Goal: Transaction & Acquisition: Purchase product/service

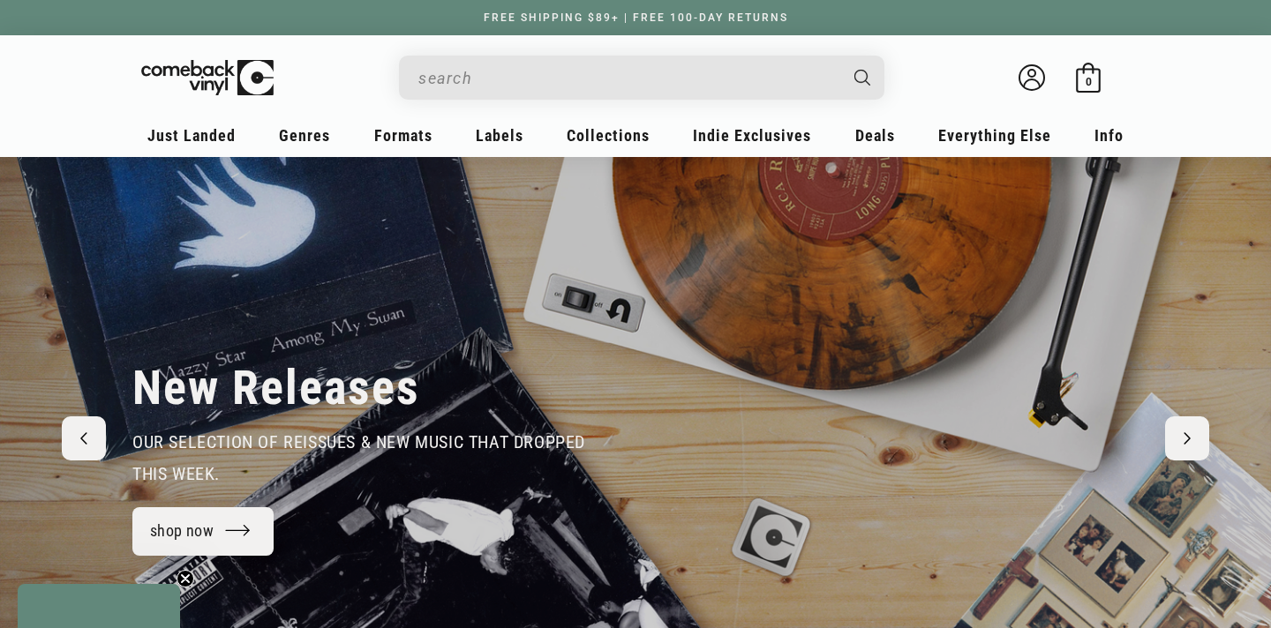
click at [483, 86] on input "Search" at bounding box center [627, 78] width 418 height 36
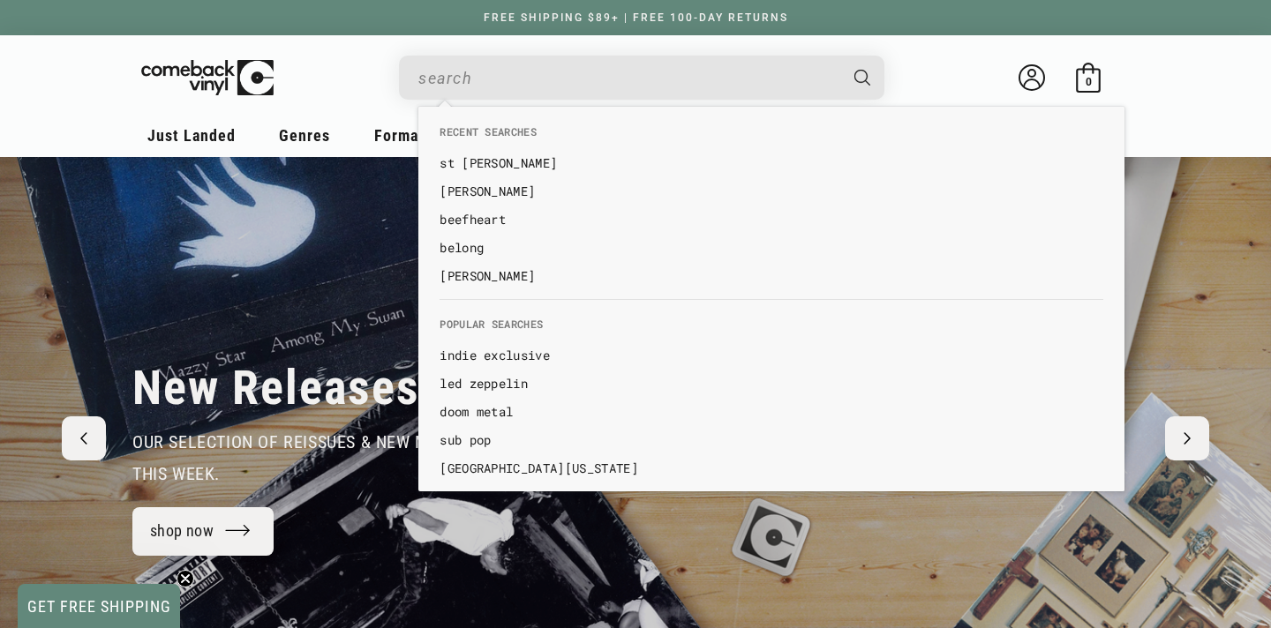
click at [41, 306] on div "New Releases our selection of reissues & new music that dropped this week. shop…" at bounding box center [635, 421] width 1271 height 529
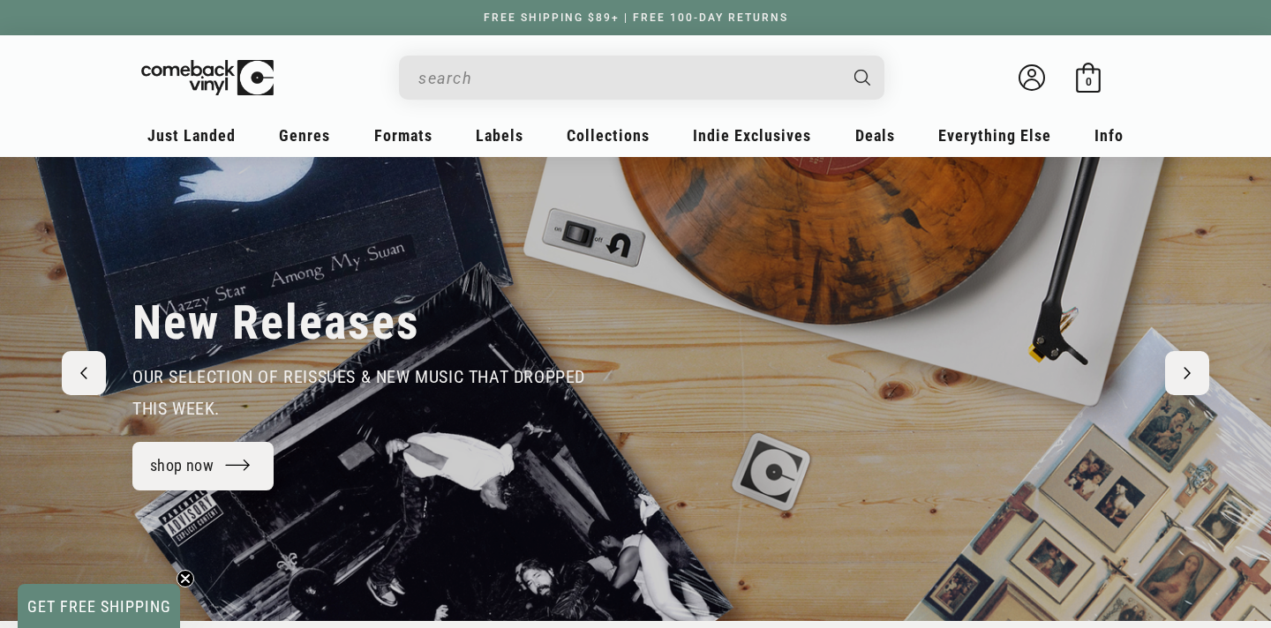
scroll to position [64, 0]
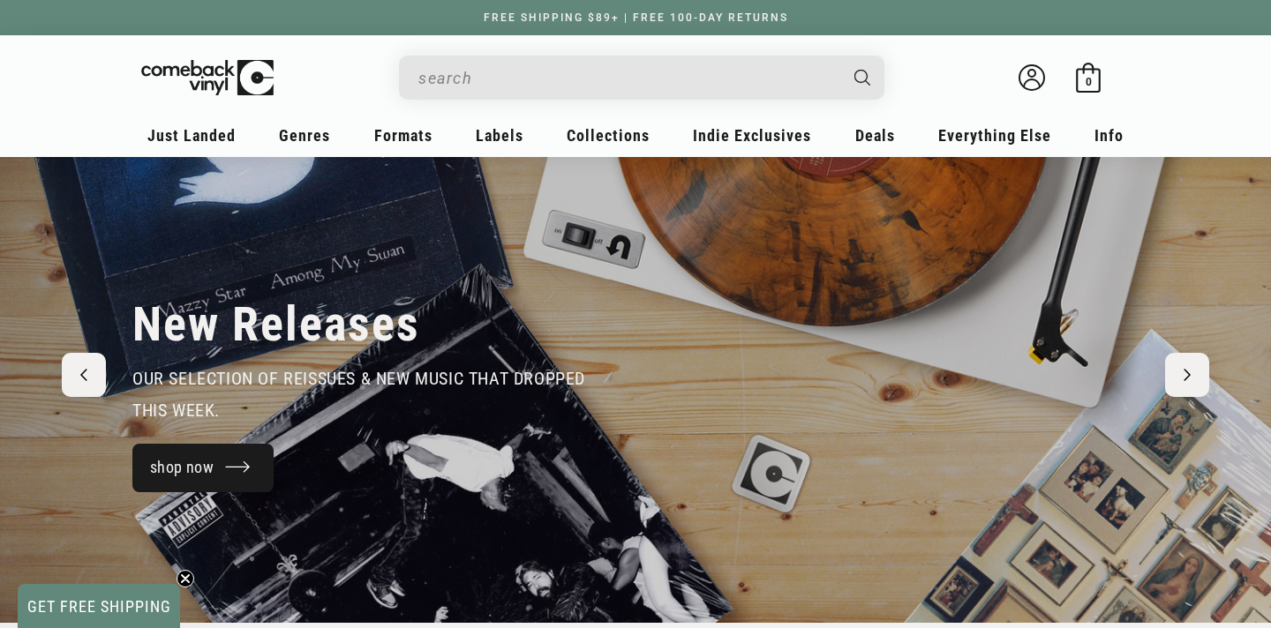
click at [178, 489] on link "shop now" at bounding box center [202, 468] width 141 height 49
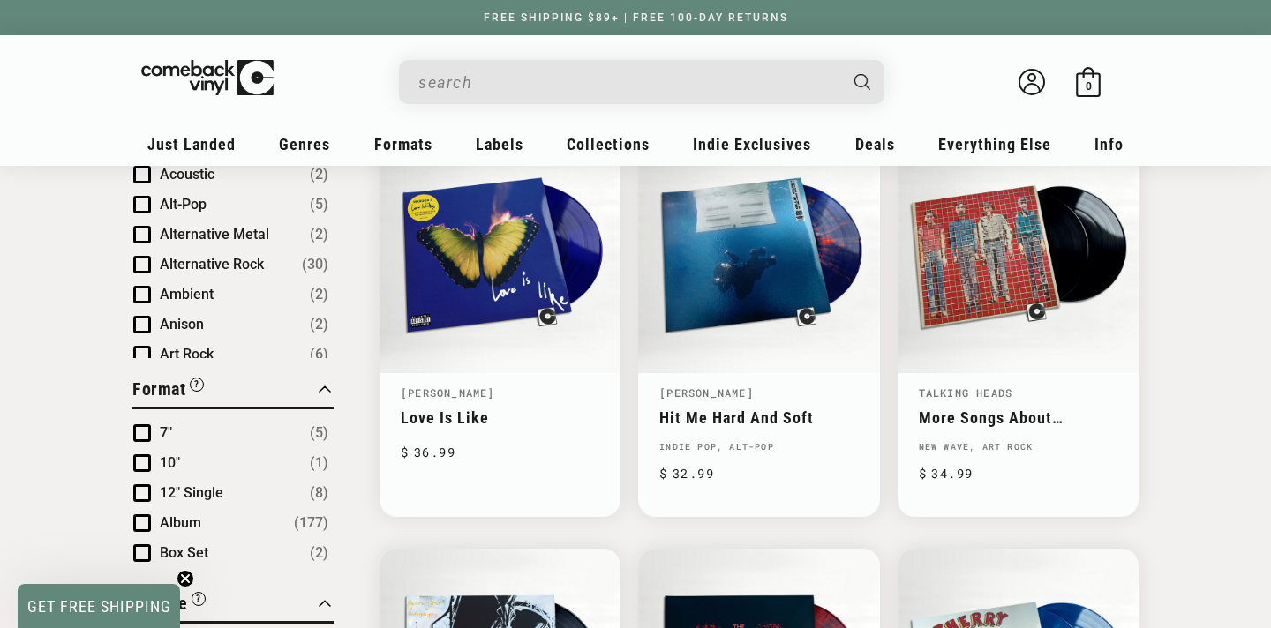
scroll to position [1193, 0]
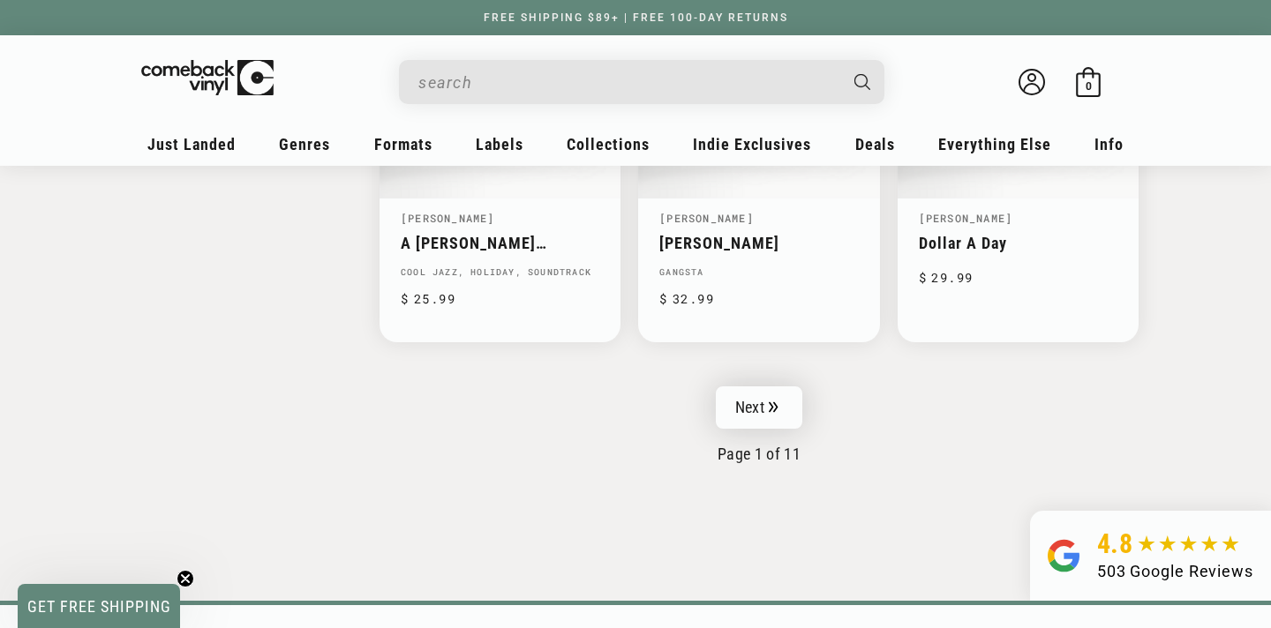
click at [732, 403] on link "Next" at bounding box center [759, 407] width 86 height 42
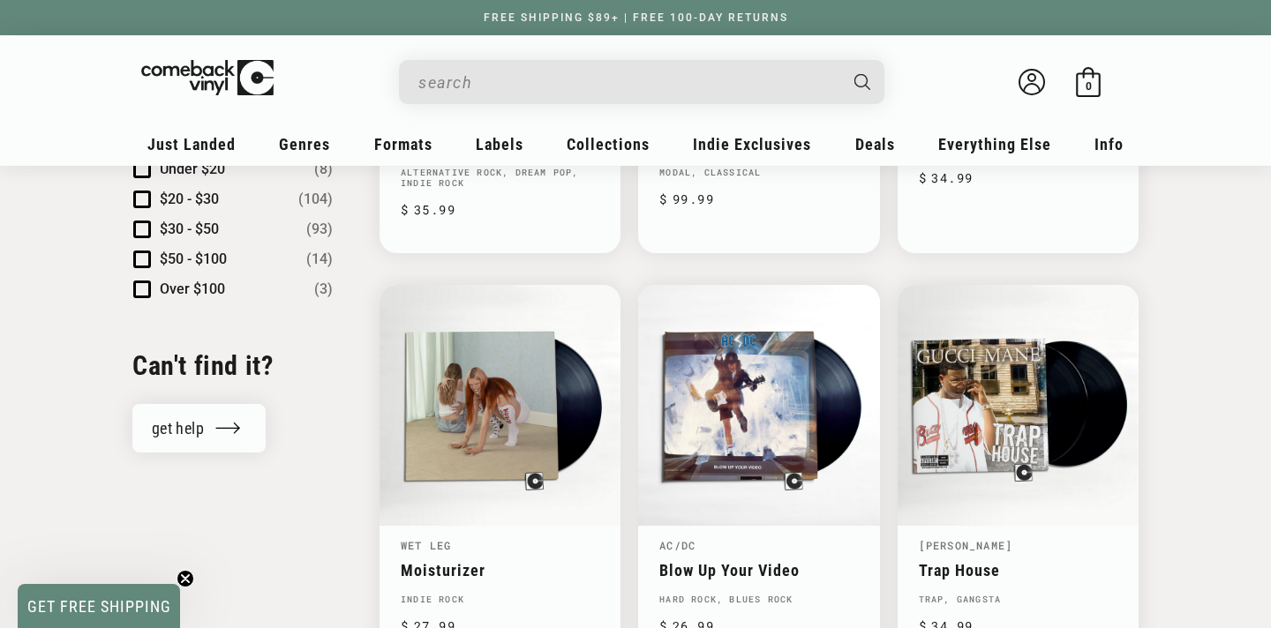
scroll to position [2300, 0]
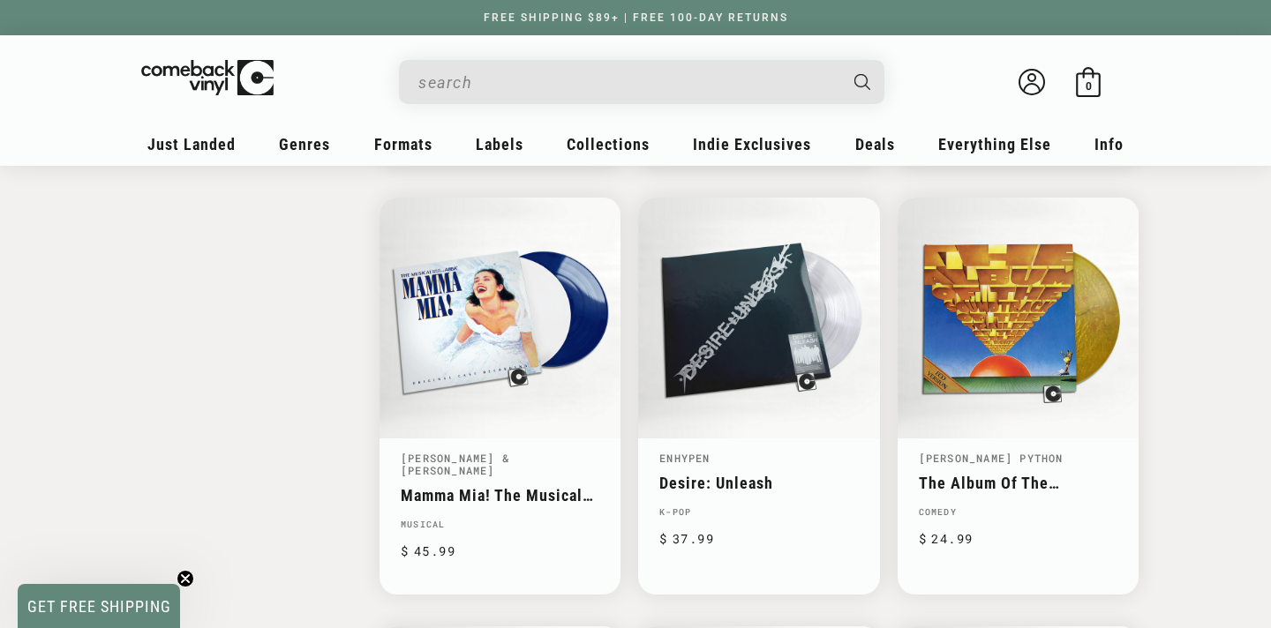
click at [756, 99] on input "When autocomplete results are available use up and down arrows to review and en…" at bounding box center [627, 82] width 418 height 36
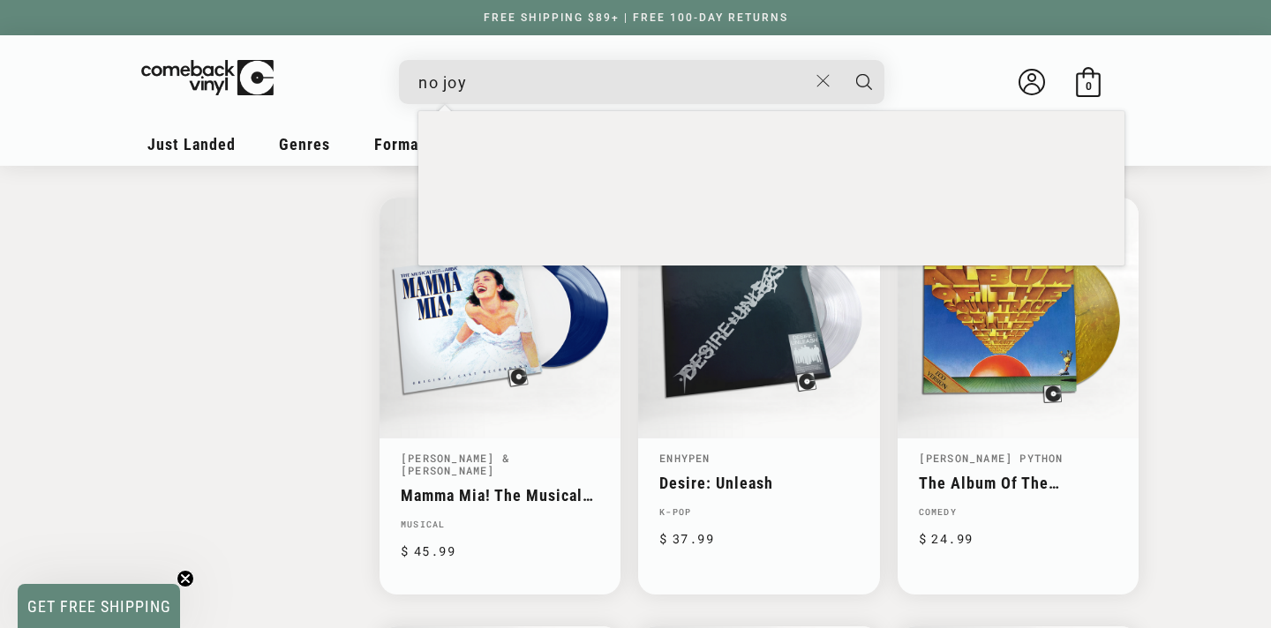
type input "no joy"
click at [842, 60] on button "Search" at bounding box center [864, 82] width 44 height 44
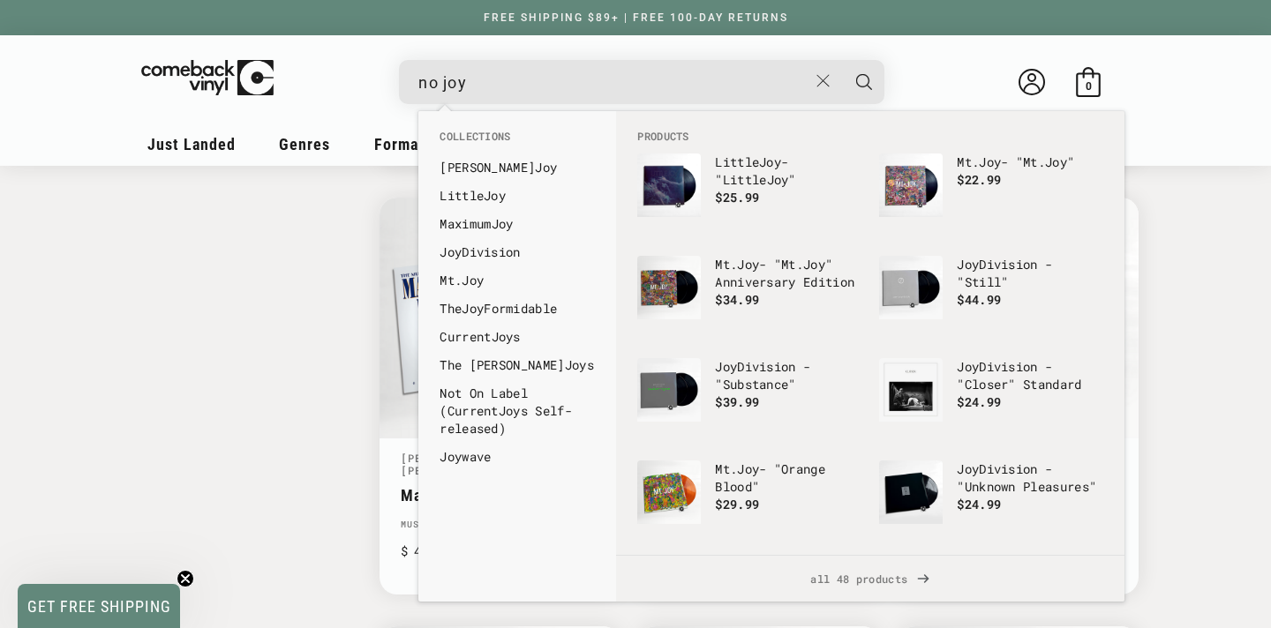
click at [842, 60] on button "Search" at bounding box center [864, 82] width 44 height 44
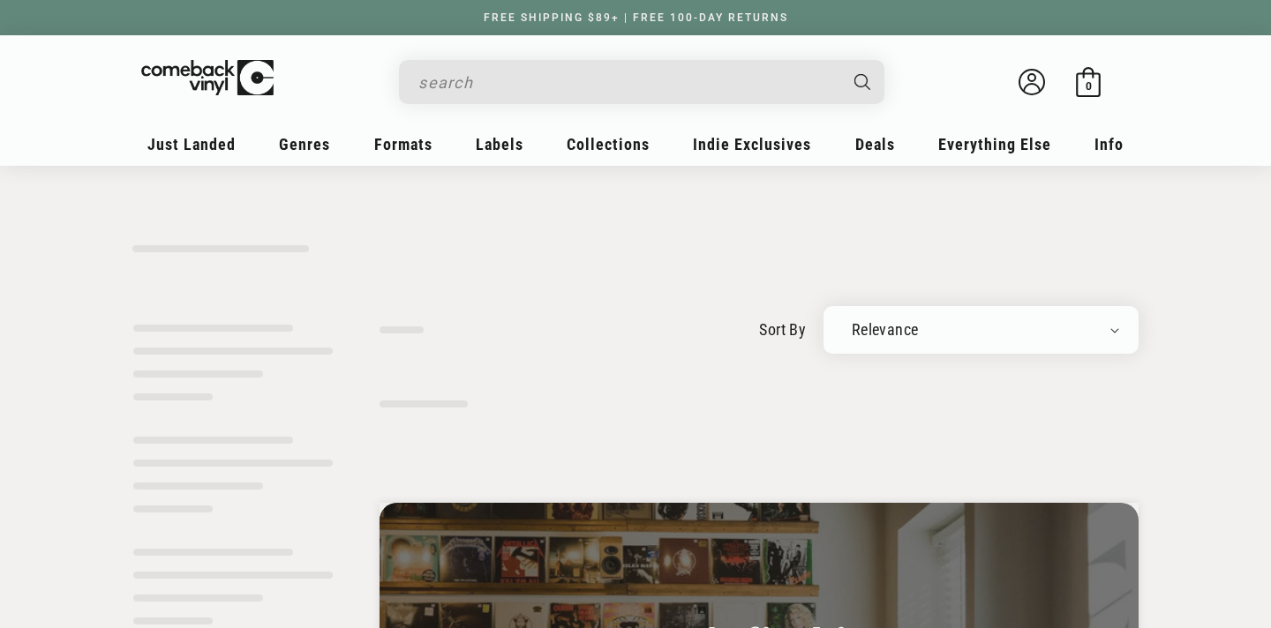
type input "no joy"
